Goal: Task Accomplishment & Management: Use online tool/utility

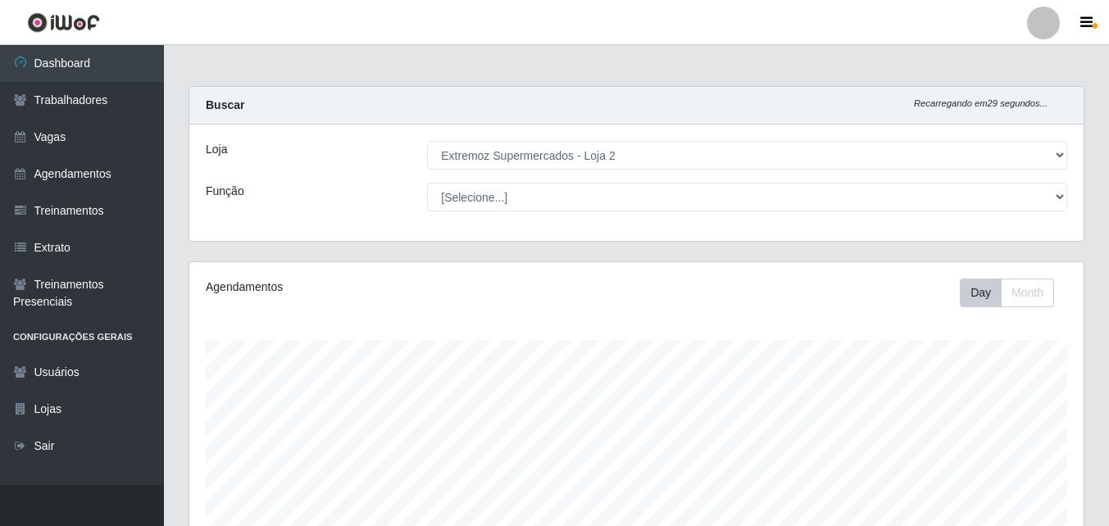
select select "521"
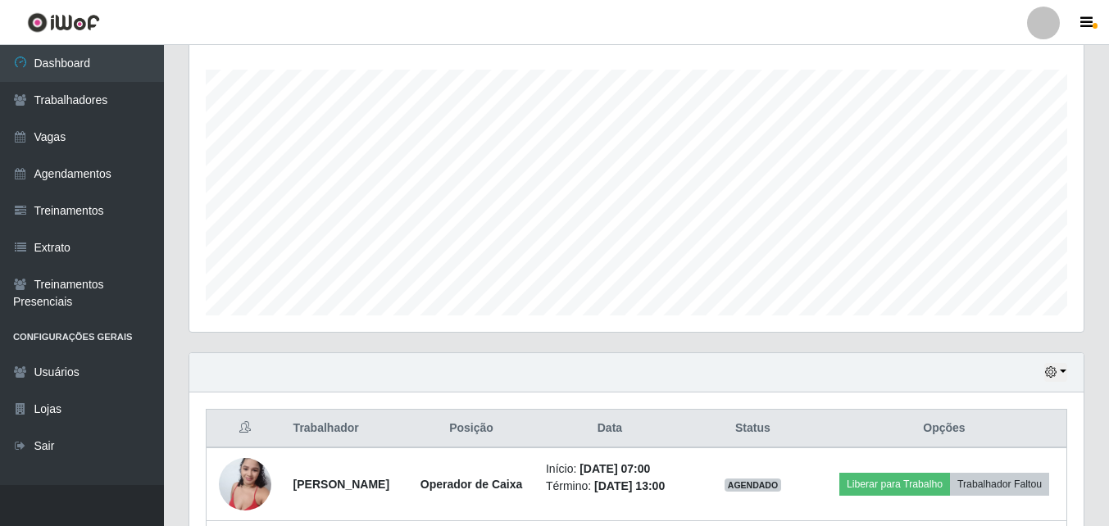
scroll to position [340, 895]
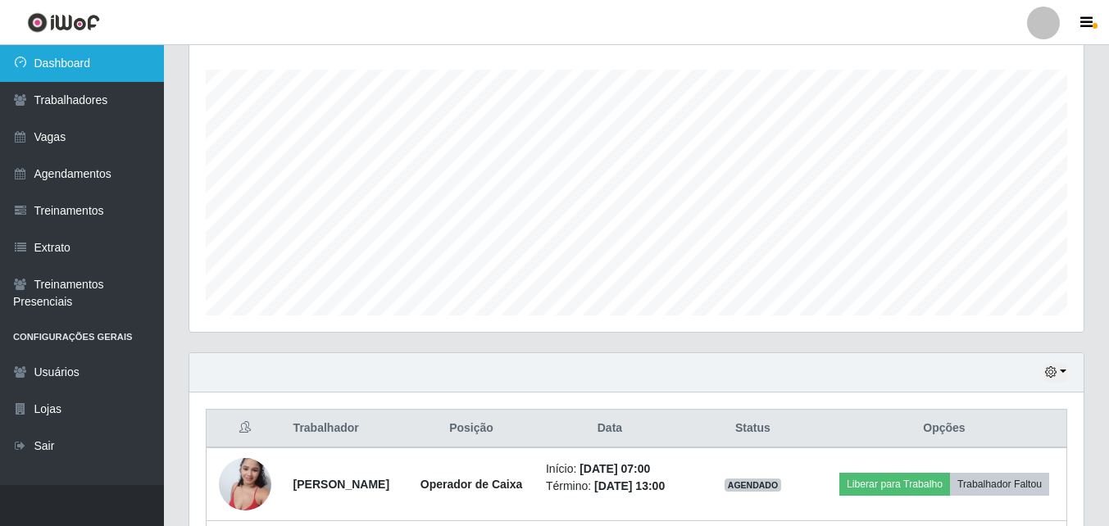
click at [79, 65] on link "Dashboard" at bounding box center [82, 63] width 164 height 37
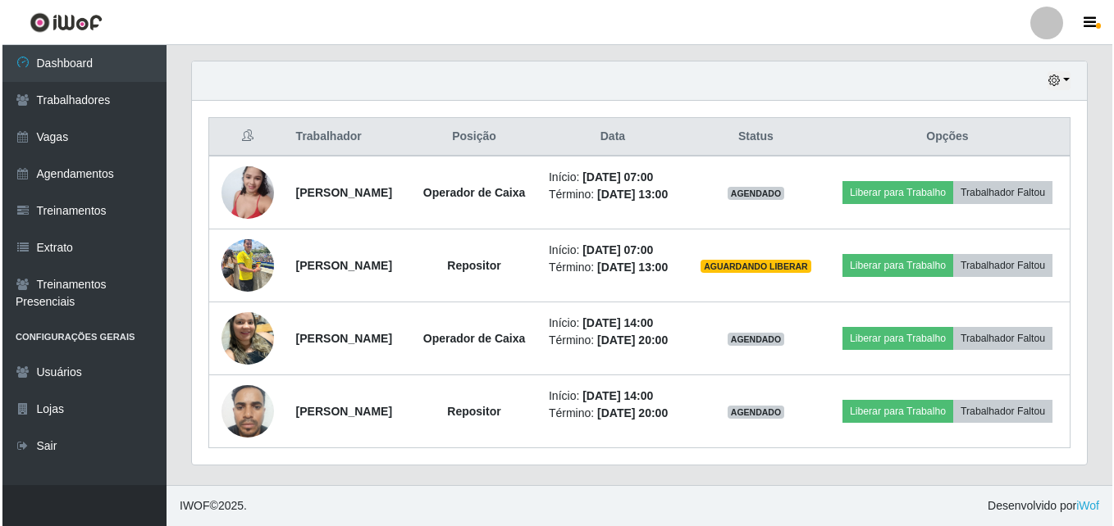
scroll to position [612, 0]
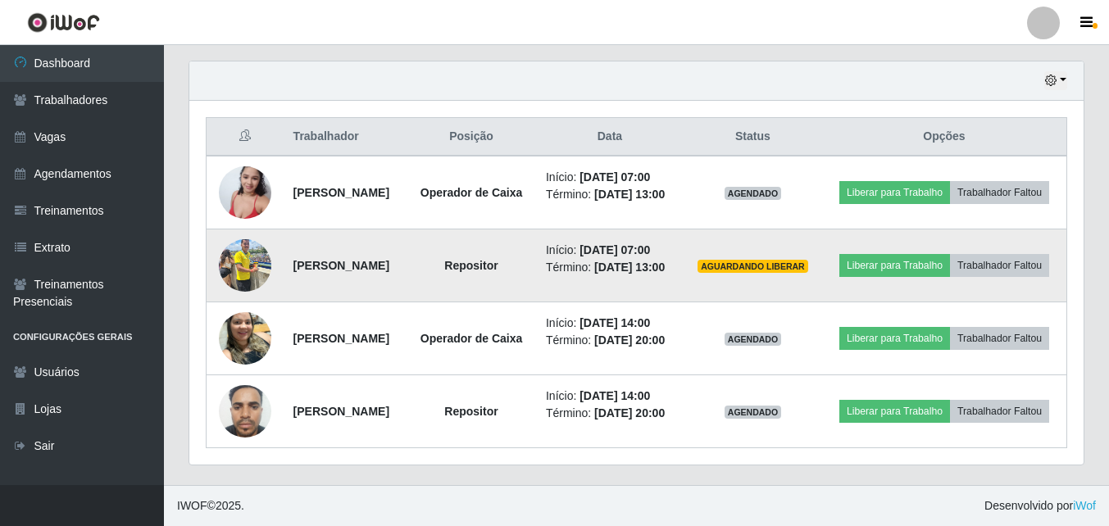
click at [246, 230] on img at bounding box center [245, 265] width 52 height 70
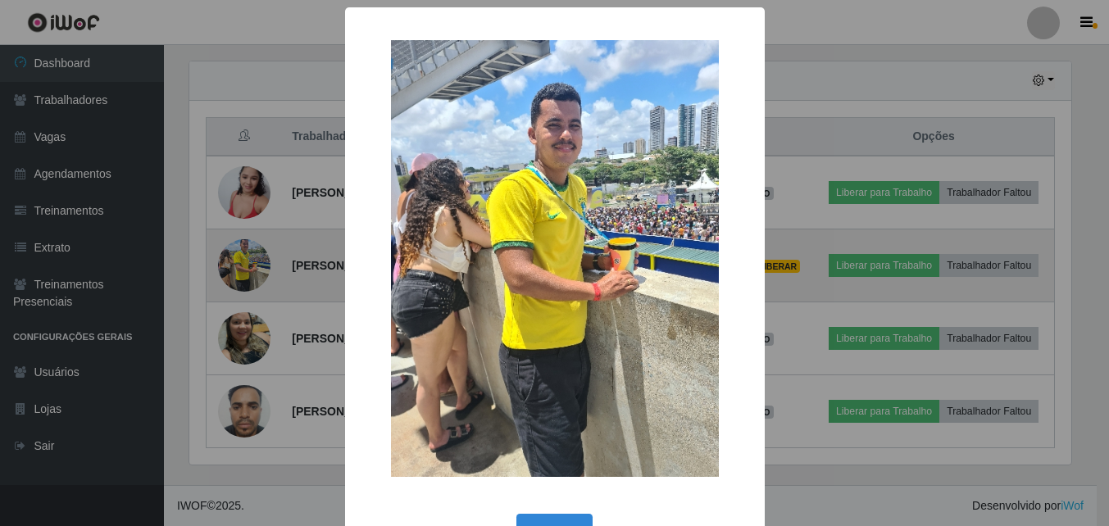
scroll to position [340, 886]
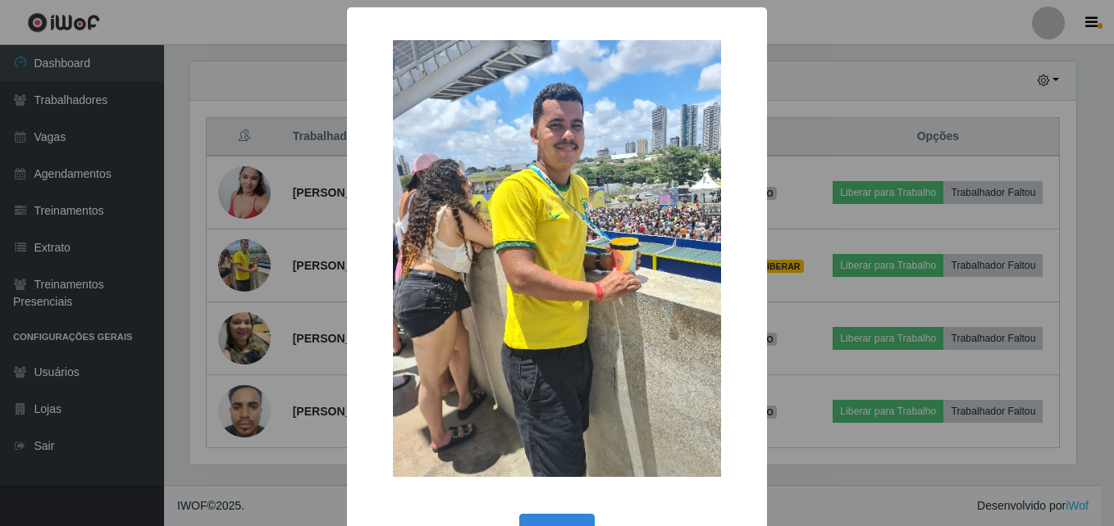
click at [306, 155] on div "× OK Cancel" at bounding box center [557, 263] width 1114 height 526
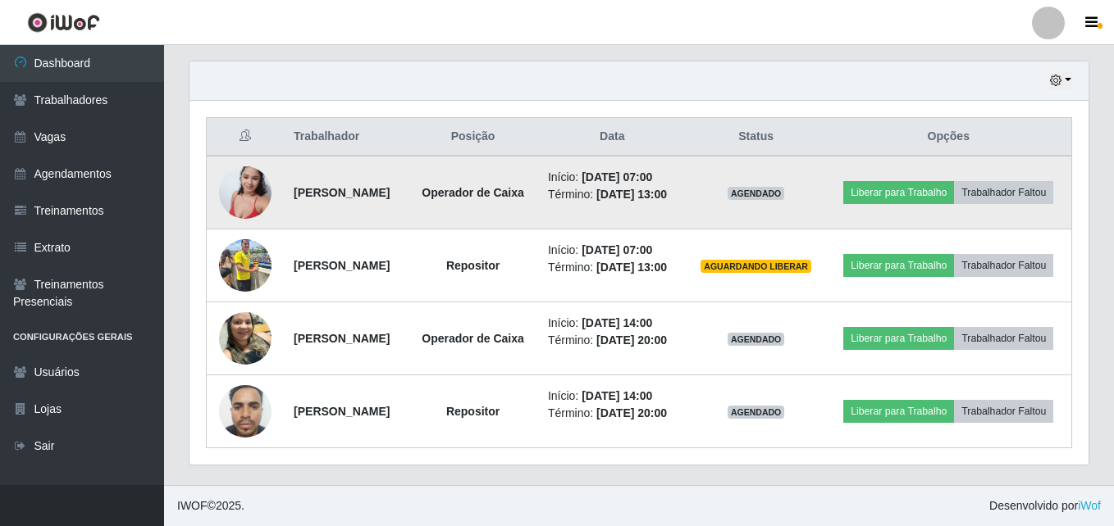
scroll to position [340, 895]
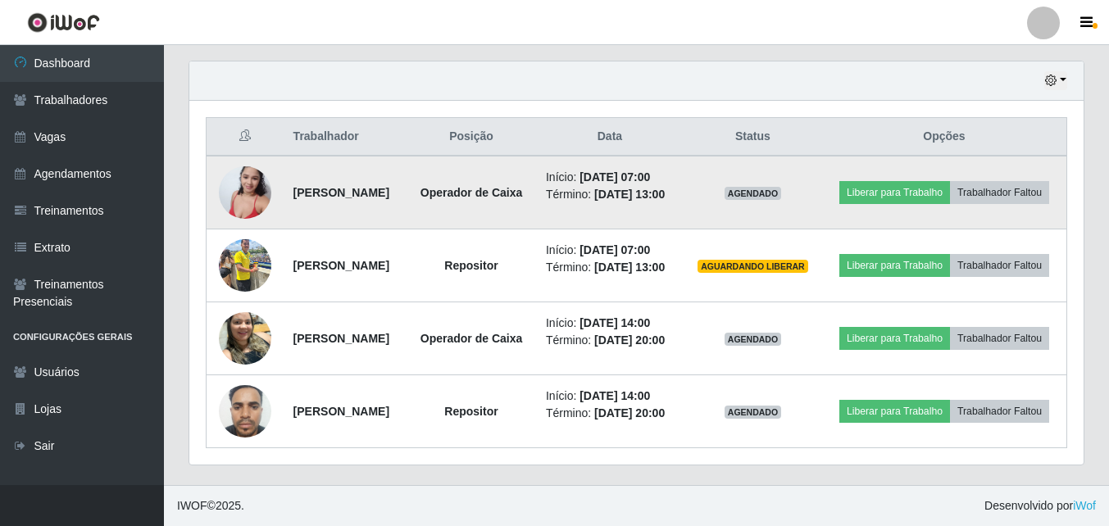
click at [257, 157] on img at bounding box center [245, 192] width 52 height 70
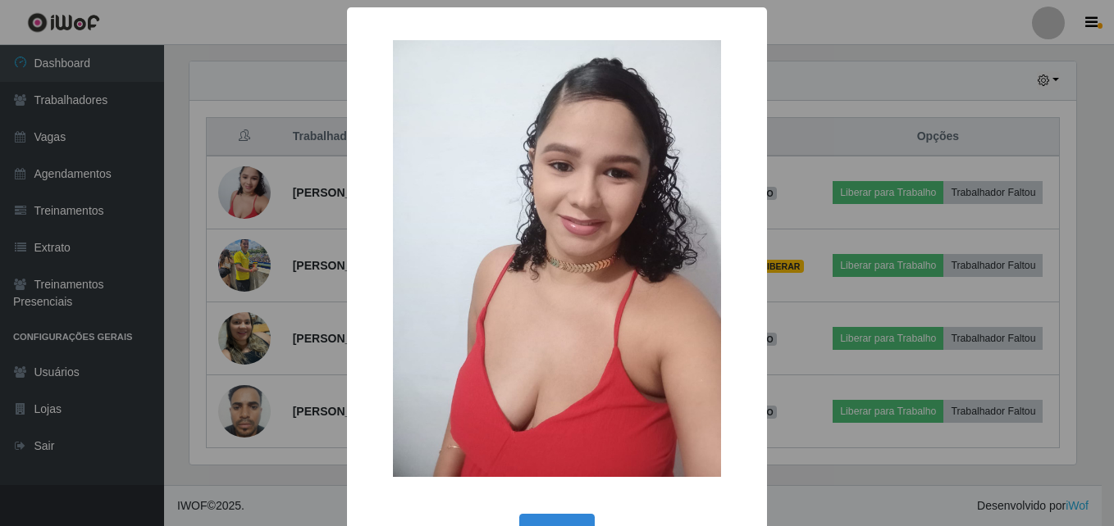
click at [294, 176] on div "× OK Cancel" at bounding box center [557, 263] width 1114 height 526
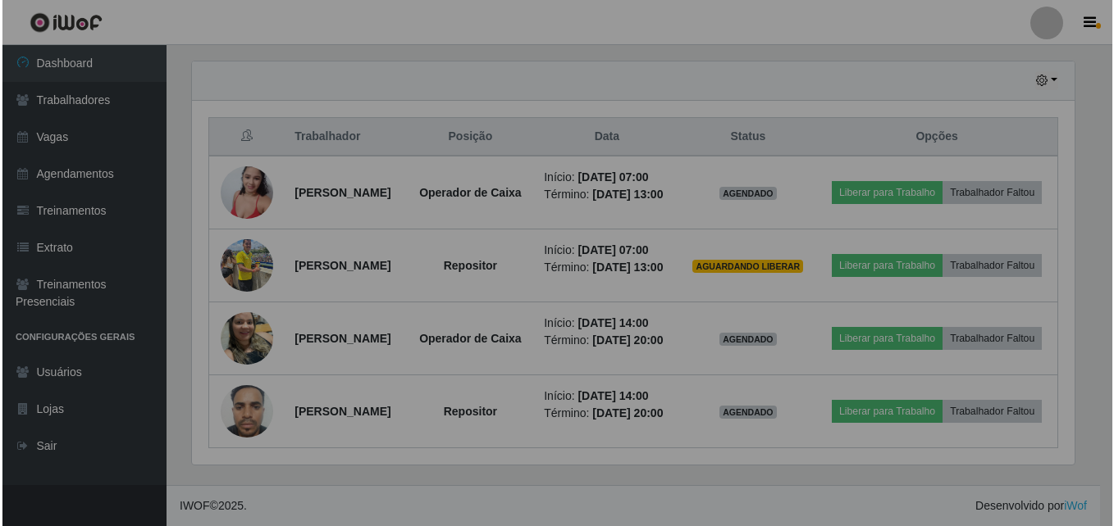
scroll to position [340, 895]
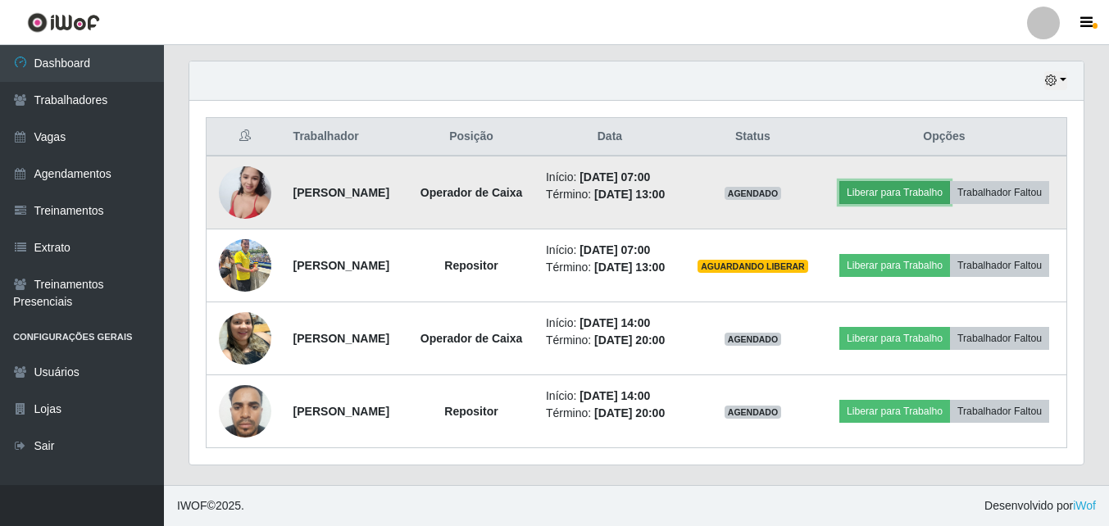
click at [950, 181] on button "Liberar para Trabalho" at bounding box center [895, 192] width 111 height 23
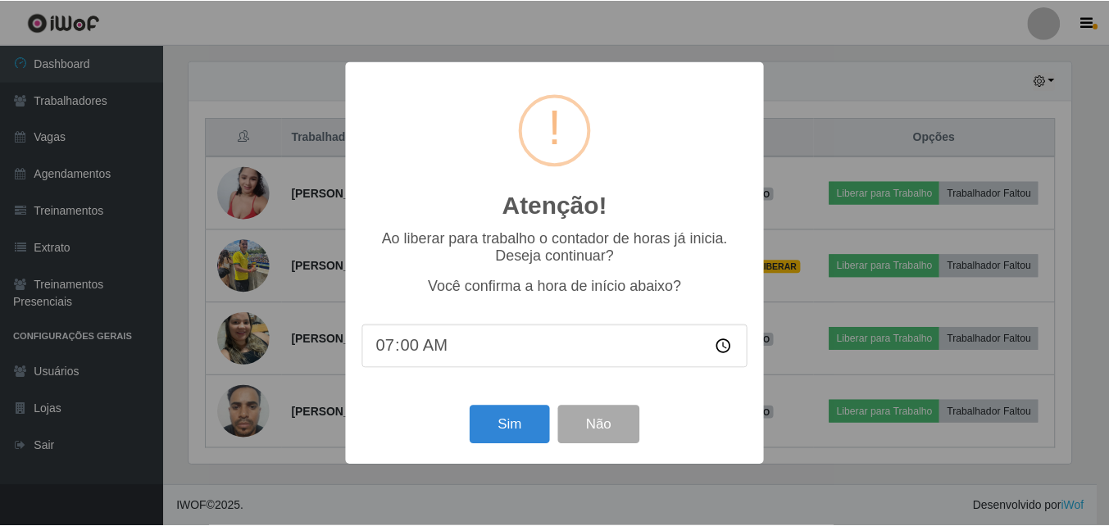
scroll to position [340, 886]
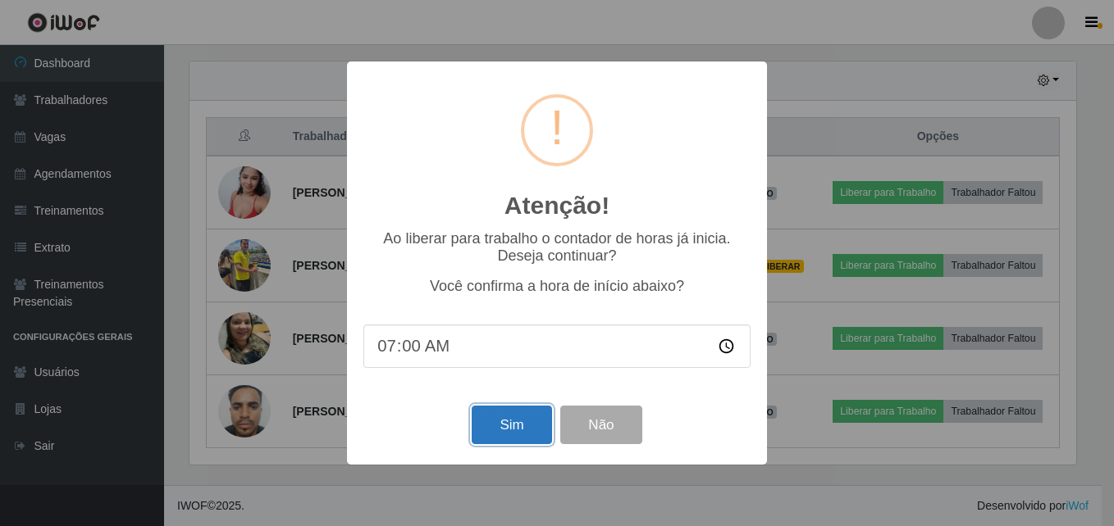
click at [527, 424] on button "Sim" at bounding box center [511, 425] width 80 height 39
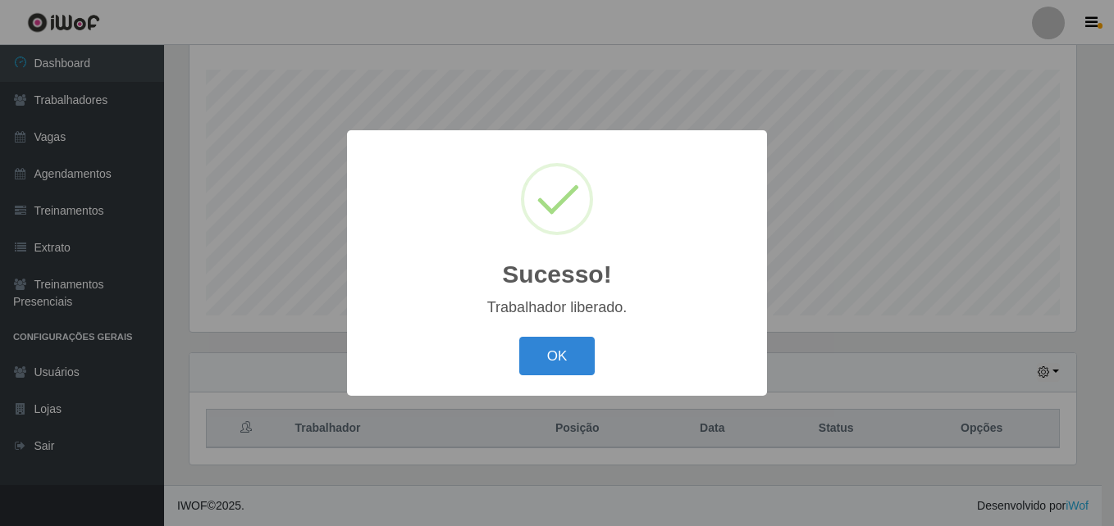
click at [932, 225] on div "Sucesso! × Trabalhador liberado. OK Cancel" at bounding box center [557, 263] width 1114 height 526
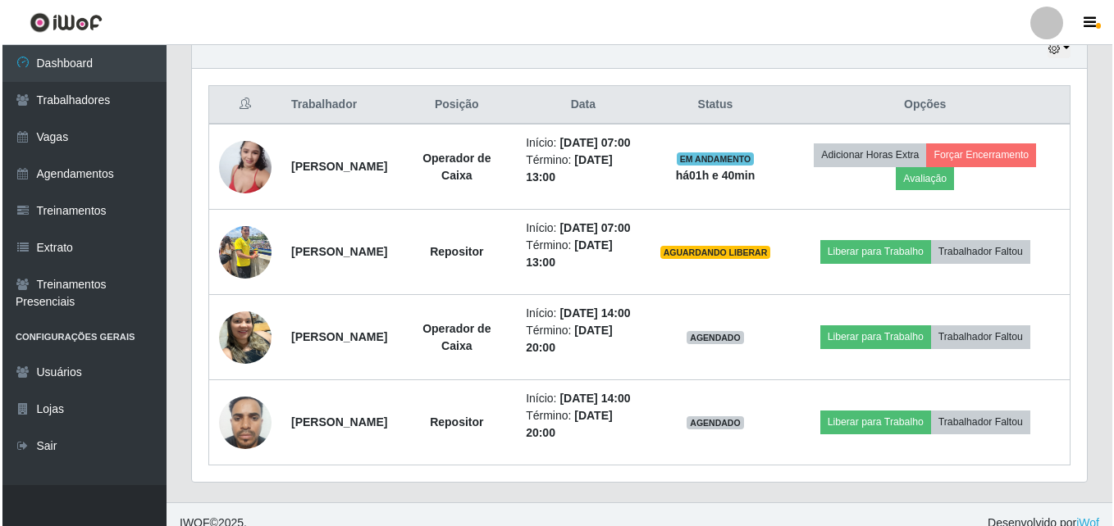
scroll to position [599, 0]
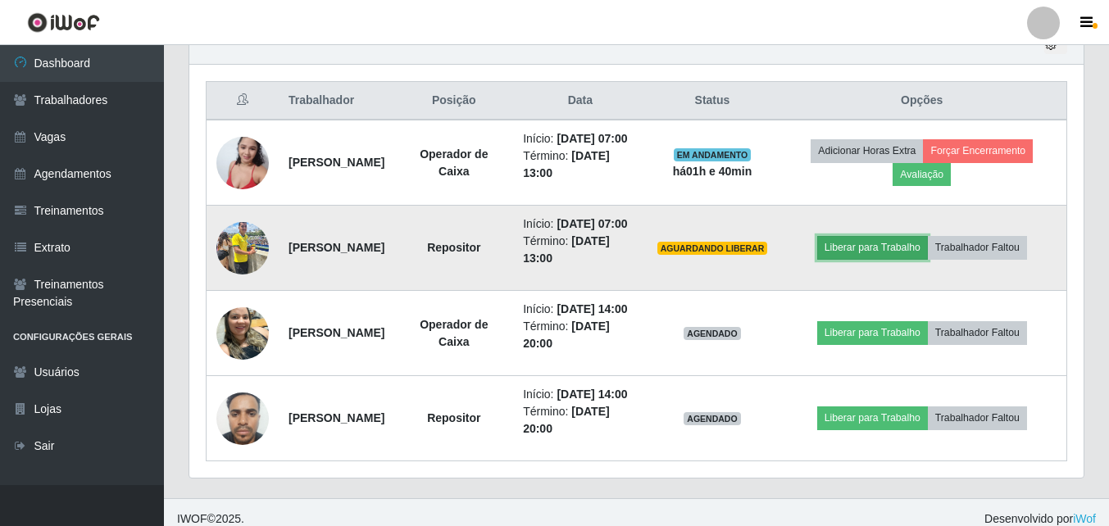
click at [881, 259] on button "Liberar para Trabalho" at bounding box center [873, 247] width 111 height 23
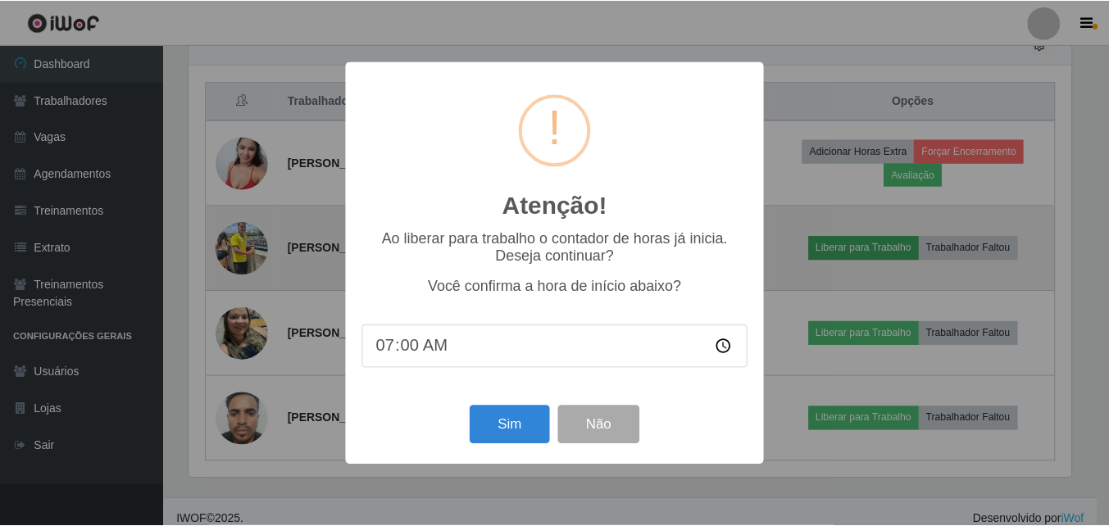
scroll to position [340, 886]
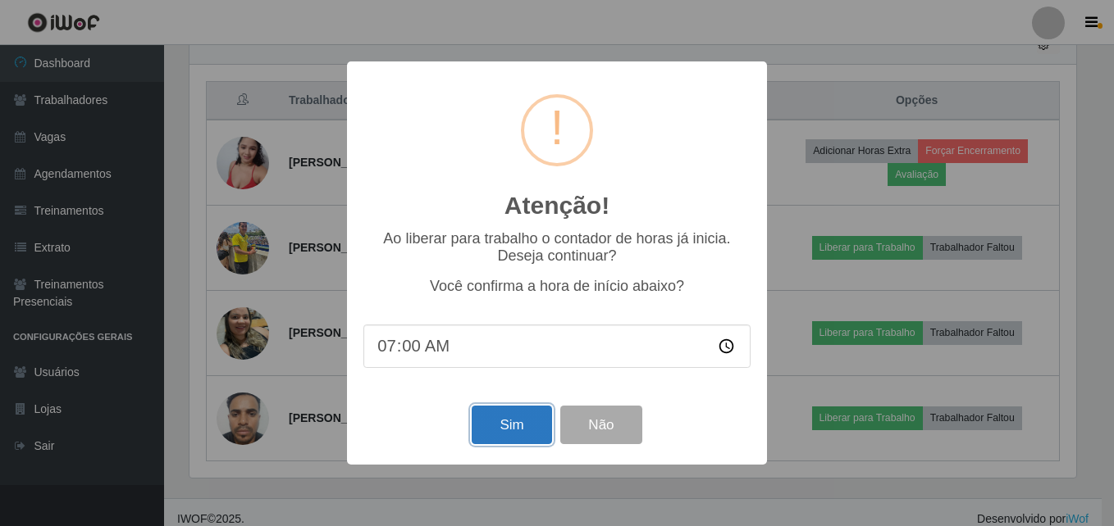
click at [526, 430] on button "Sim" at bounding box center [511, 425] width 80 height 39
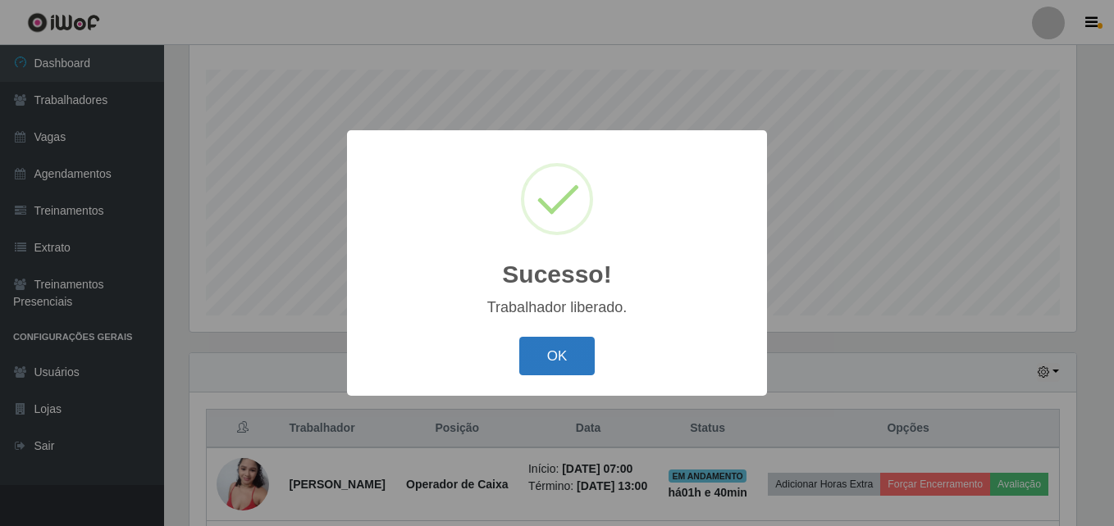
click at [563, 362] on button "OK" at bounding box center [557, 356] width 76 height 39
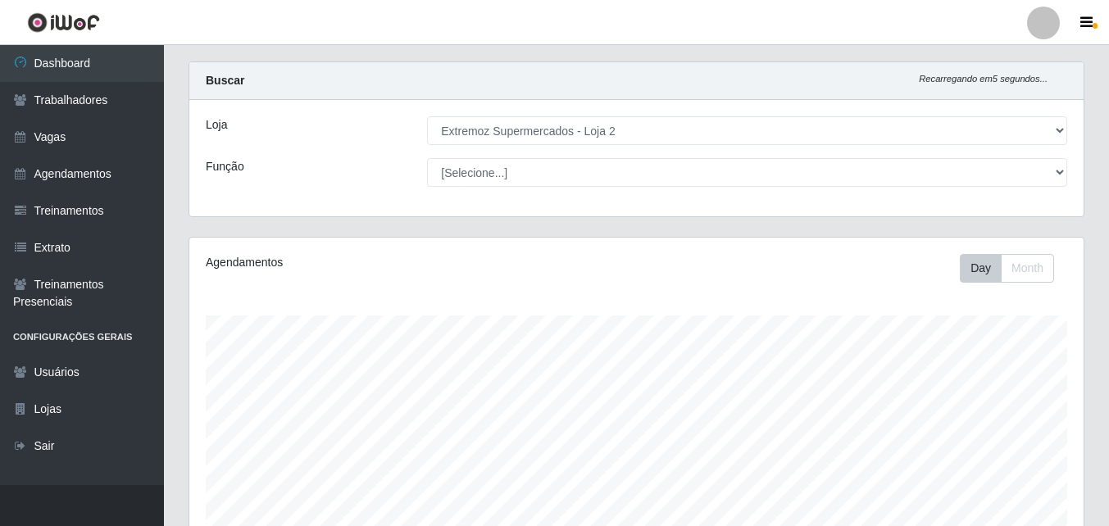
scroll to position [0, 0]
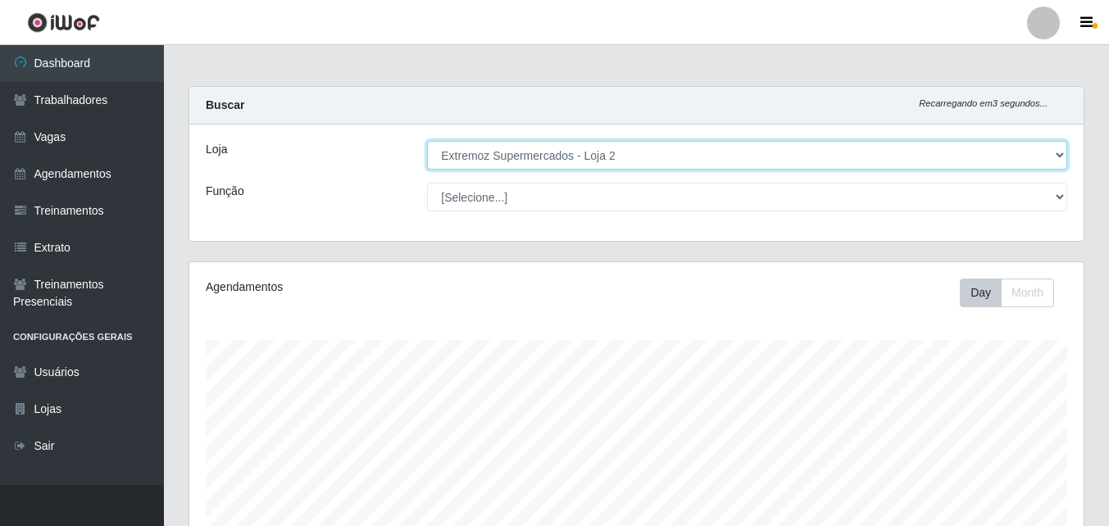
click at [920, 143] on select "[Selecione...] Extremoz Supermercados - Loja 2" at bounding box center [747, 155] width 640 height 29
click at [427, 141] on select "[Selecione...] Extremoz Supermercados - Loja 2" at bounding box center [747, 155] width 640 height 29
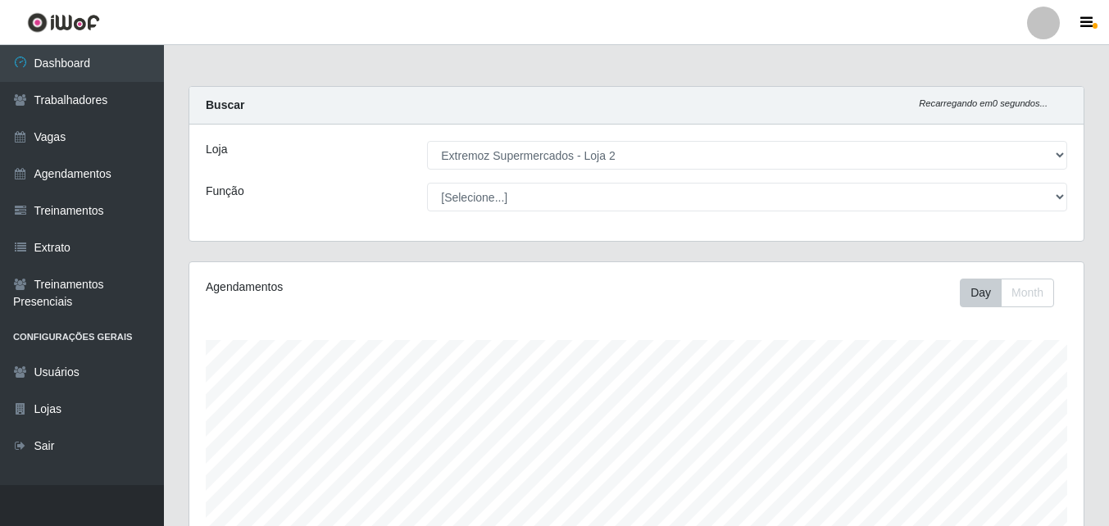
click at [776, 180] on div "Loja [Selecione...] Extremoz Supermercados - Loja 2 Função [Selecione...] Embal…" at bounding box center [636, 183] width 895 height 116
click at [1013, 292] on button "Month" at bounding box center [1027, 293] width 53 height 29
click at [989, 292] on button "Day" at bounding box center [981, 293] width 42 height 29
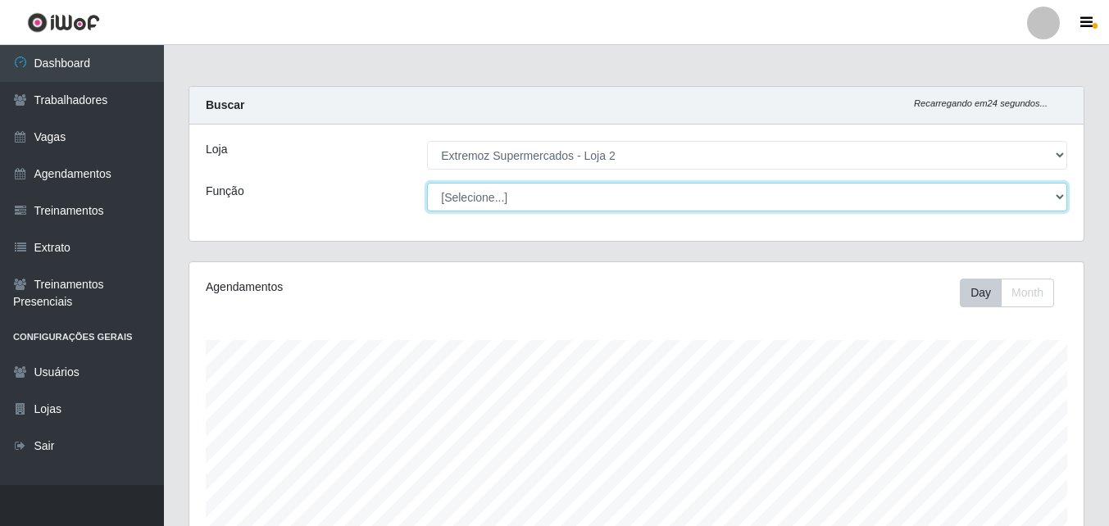
click at [983, 198] on select "[Selecione...] Embalador Embalador + Embalador ++ Operador de Caixa Operador de…" at bounding box center [747, 197] width 640 height 29
click at [985, 198] on select "[Selecione...] Embalador Embalador + Embalador ++ Operador de Caixa Operador de…" at bounding box center [747, 197] width 640 height 29
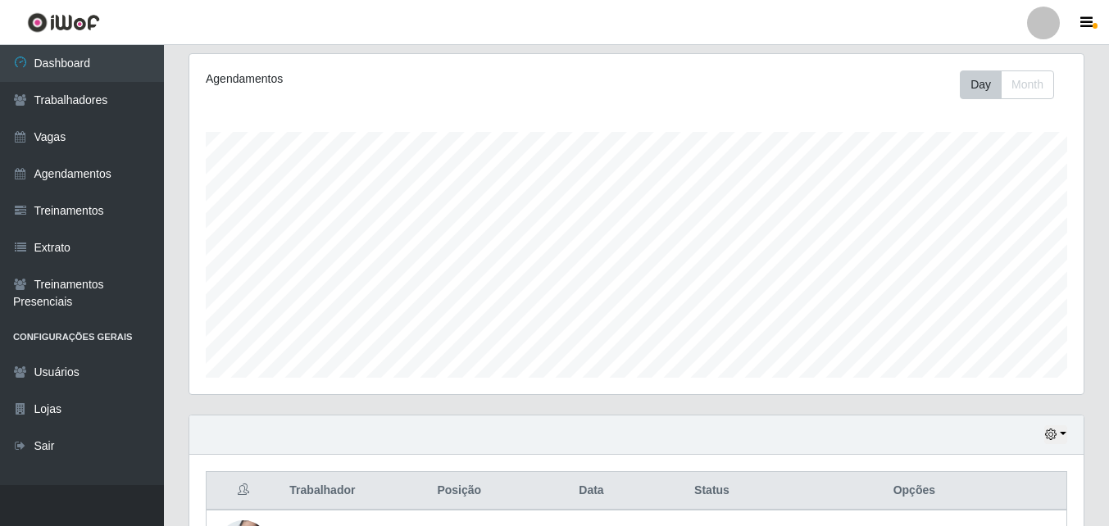
scroll to position [107, 0]
